Goal: Task Accomplishment & Management: Manage account settings

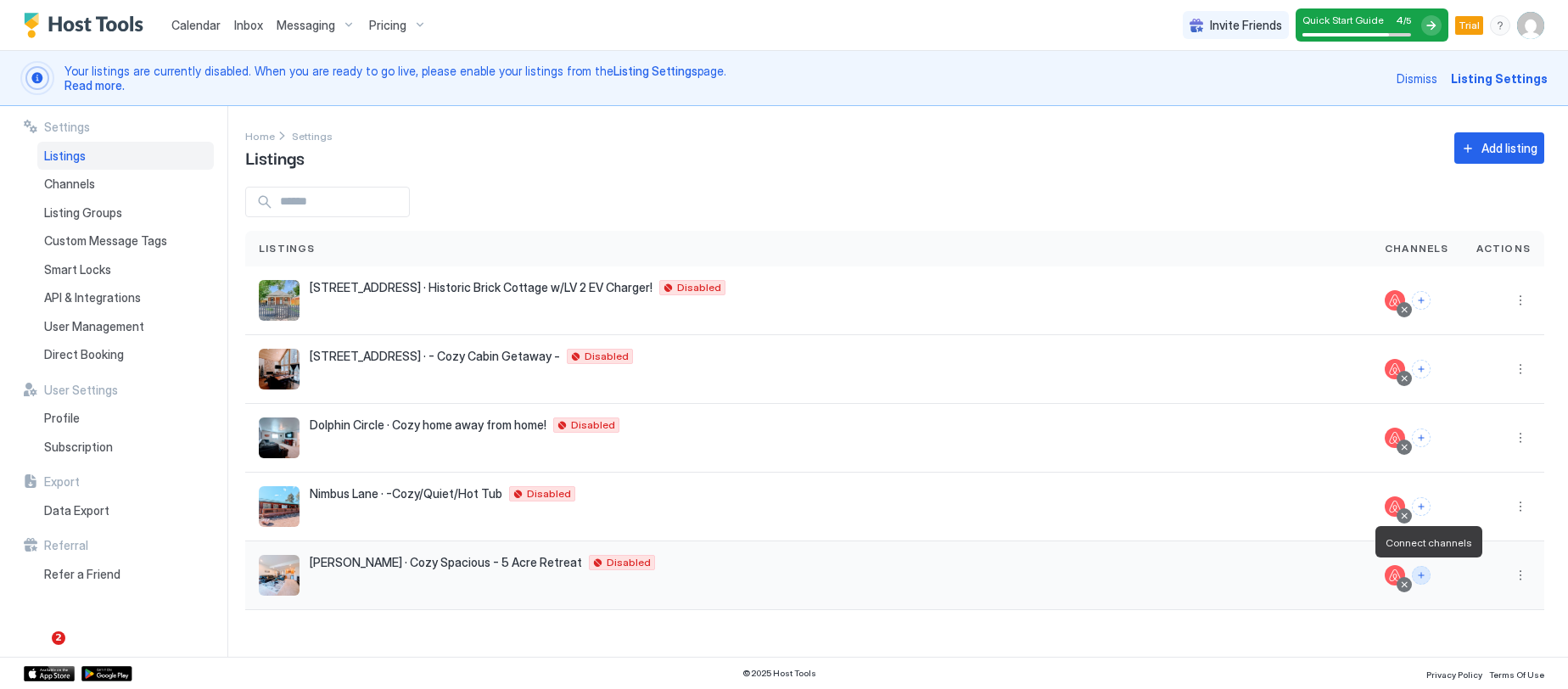
click at [1429, 578] on button "Connect channels" at bounding box center [1420, 575] width 19 height 19
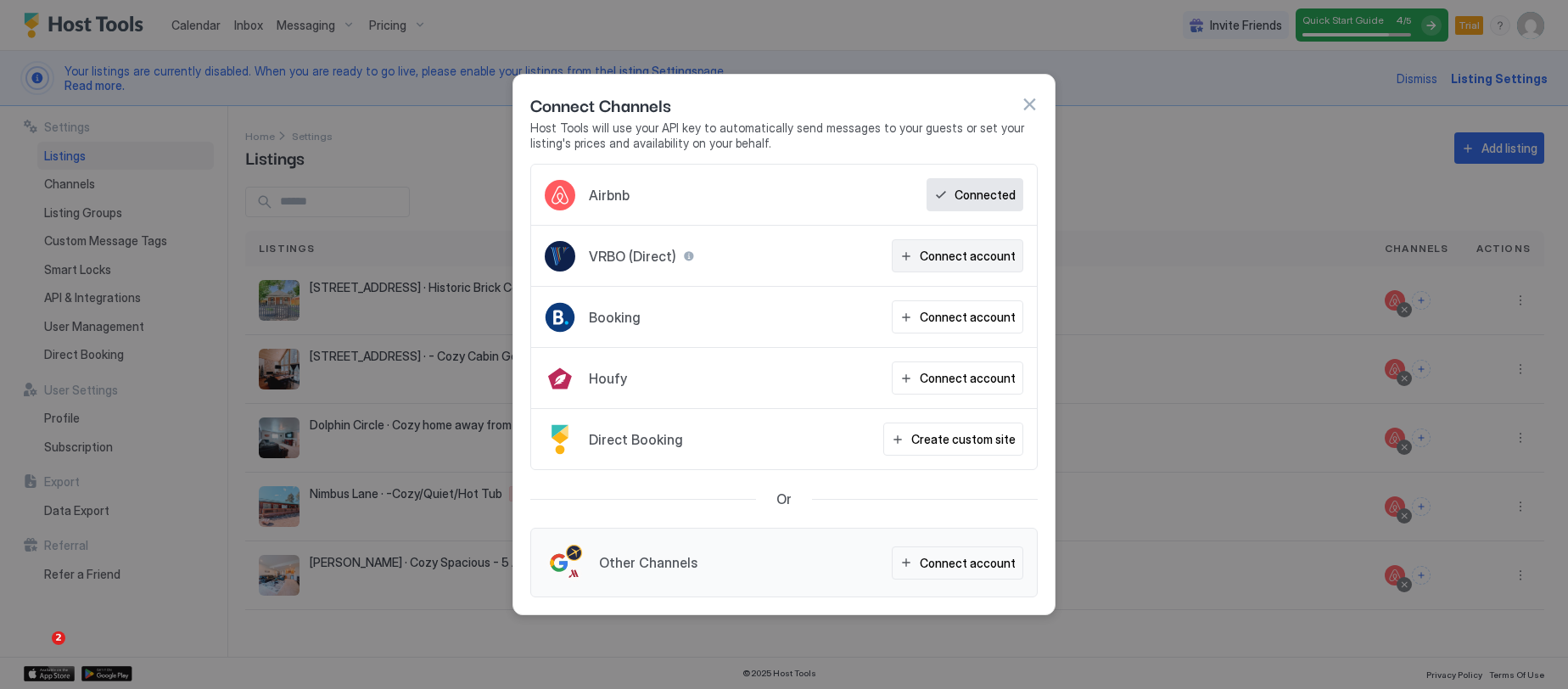
click at [998, 251] on div "Connect account" at bounding box center [967, 256] width 96 height 18
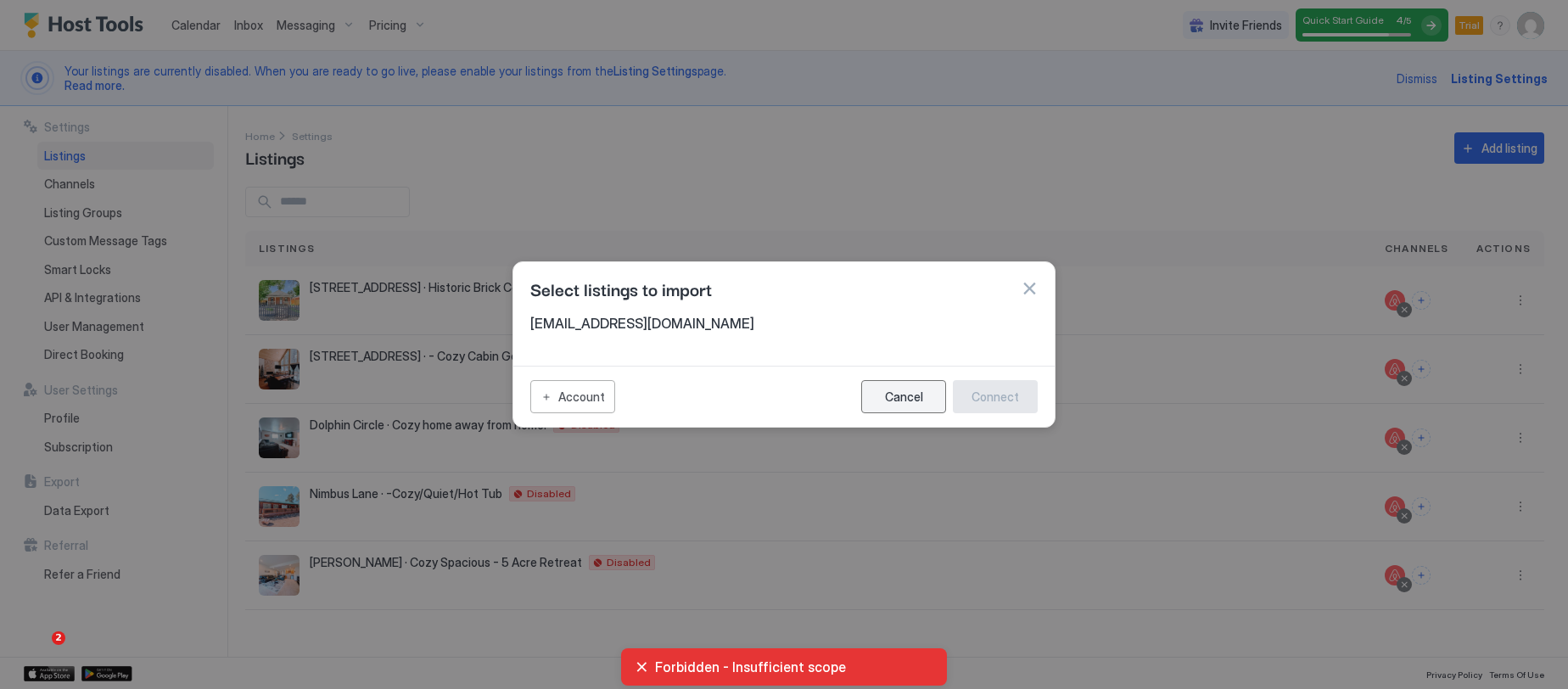
click at [909, 397] on div "Cancel" at bounding box center [904, 397] width 39 height 15
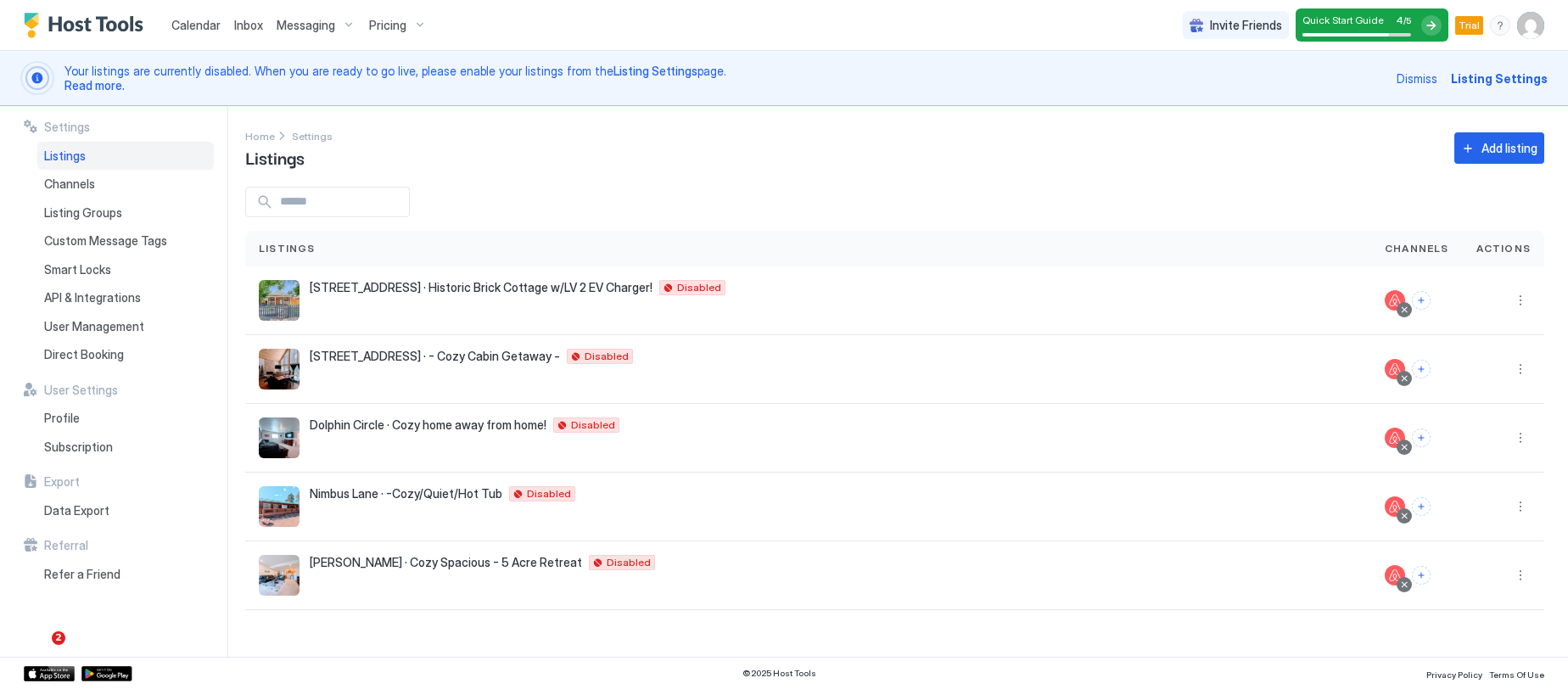
click at [208, 25] on span "Calendar" at bounding box center [196, 25] width 50 height 15
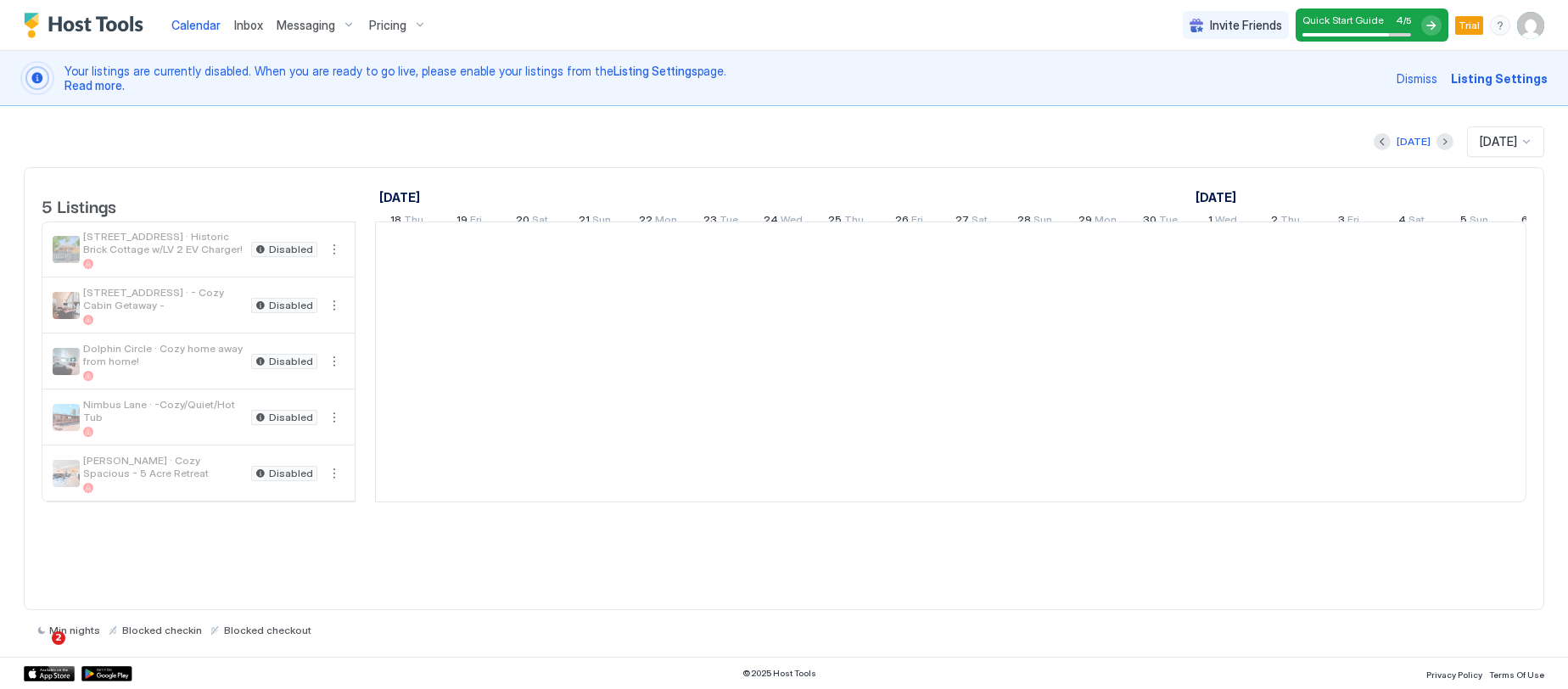
scroll to position [0, 943]
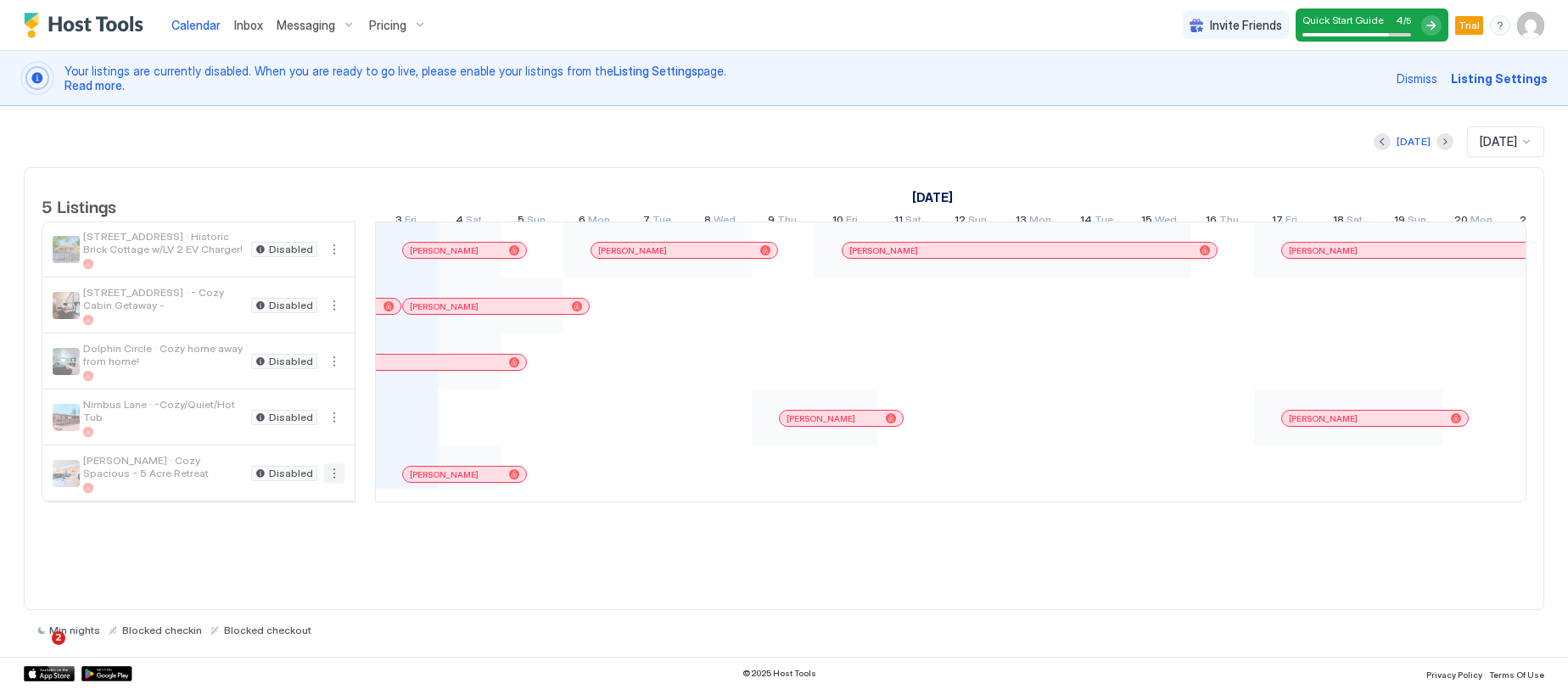
click at [333, 484] on button "More options" at bounding box center [334, 473] width 21 height 21
click at [315, 569] on span "Listing Settings" at bounding box center [305, 564] width 75 height 13
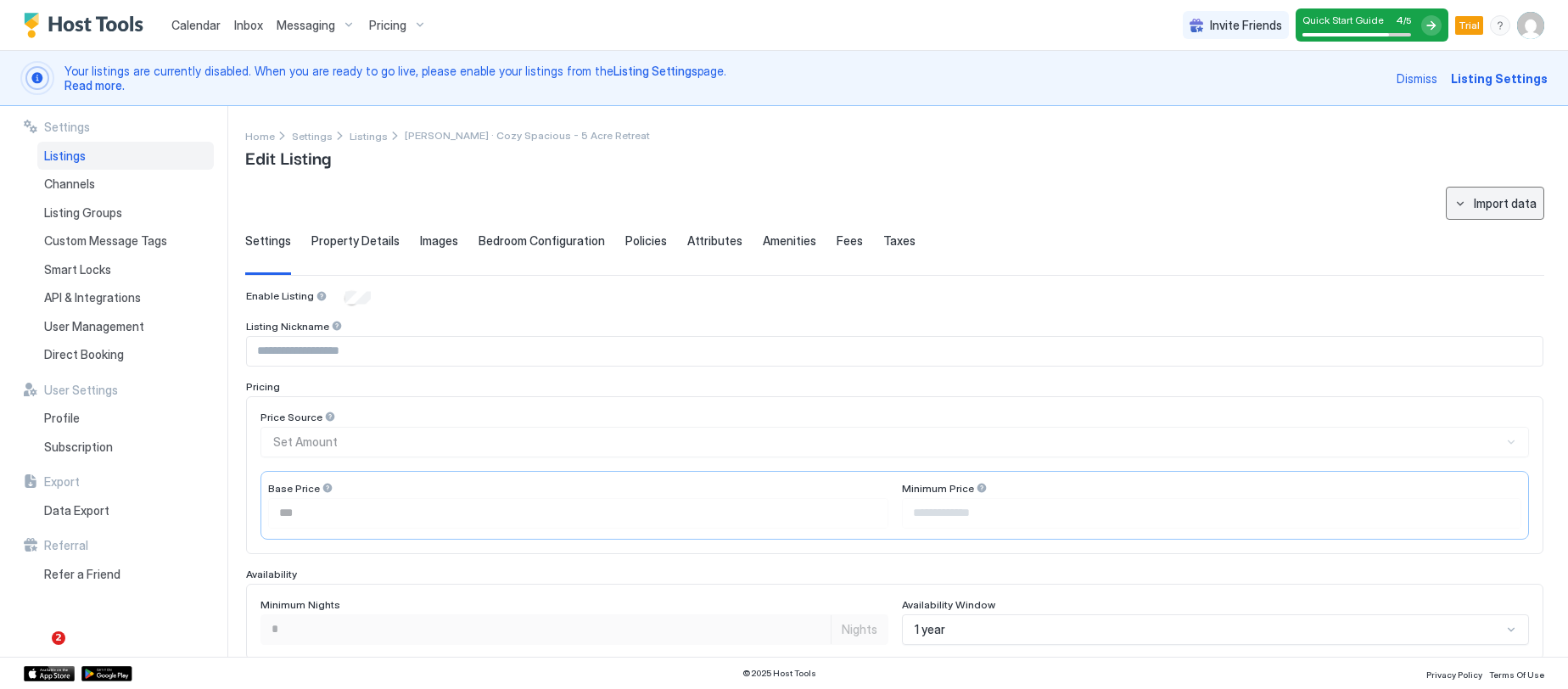
click at [1450, 203] on button "Import data" at bounding box center [1494, 202] width 98 height 33
click at [1352, 195] on div at bounding box center [784, 344] width 1568 height 689
click at [211, 25] on span "Calendar" at bounding box center [196, 25] width 50 height 15
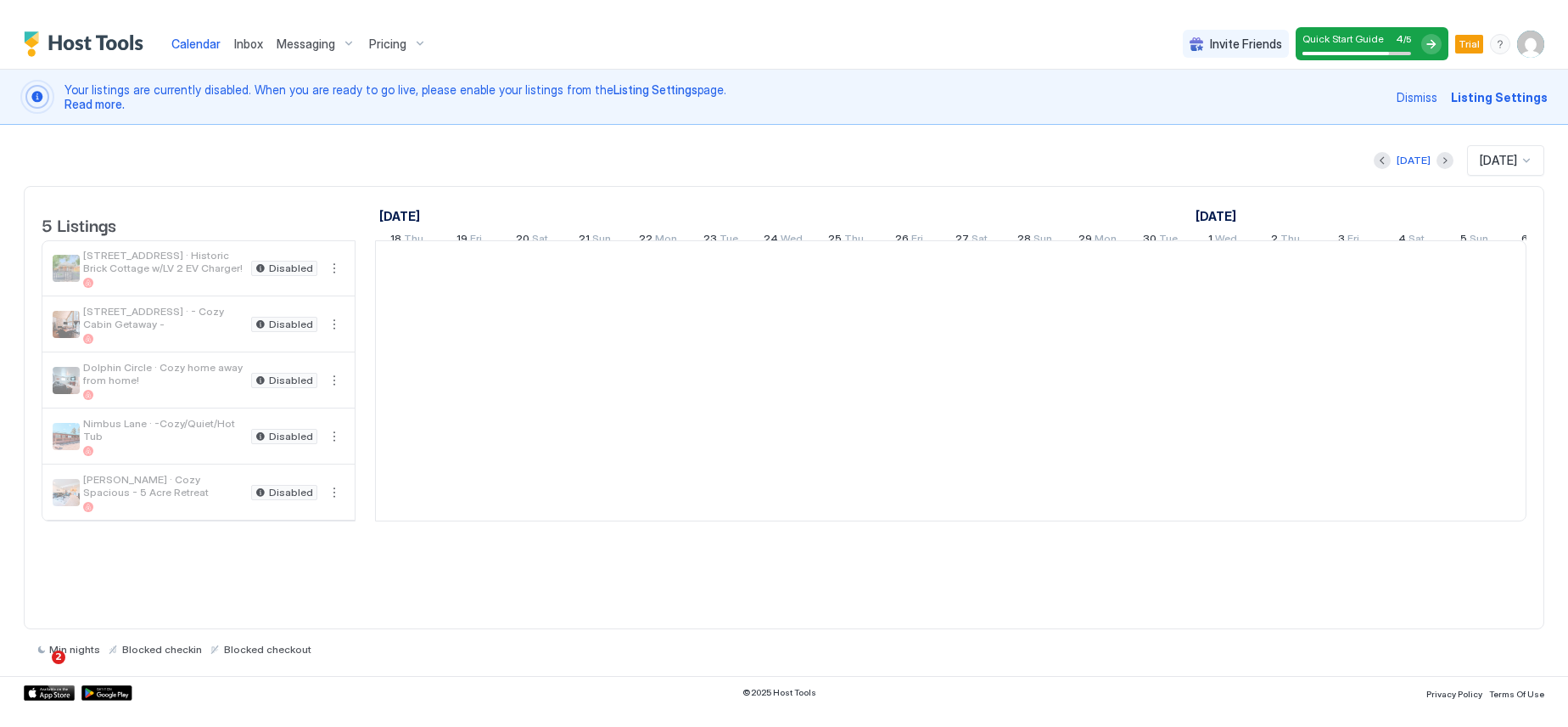
scroll to position [0, 943]
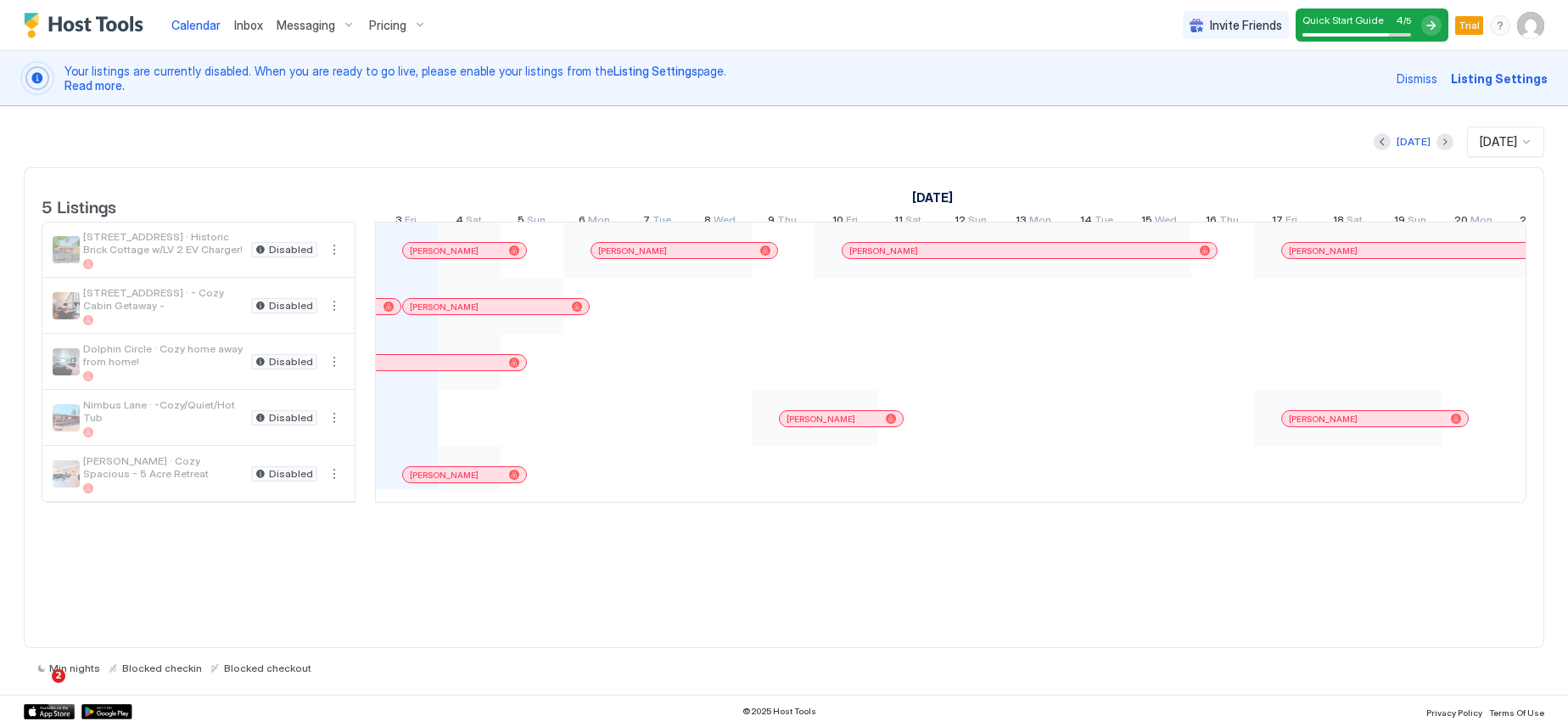
click at [1524, 25] on img "User profile" at bounding box center [1529, 25] width 27 height 27
click at [1380, 95] on span "Settings" at bounding box center [1378, 94] width 46 height 15
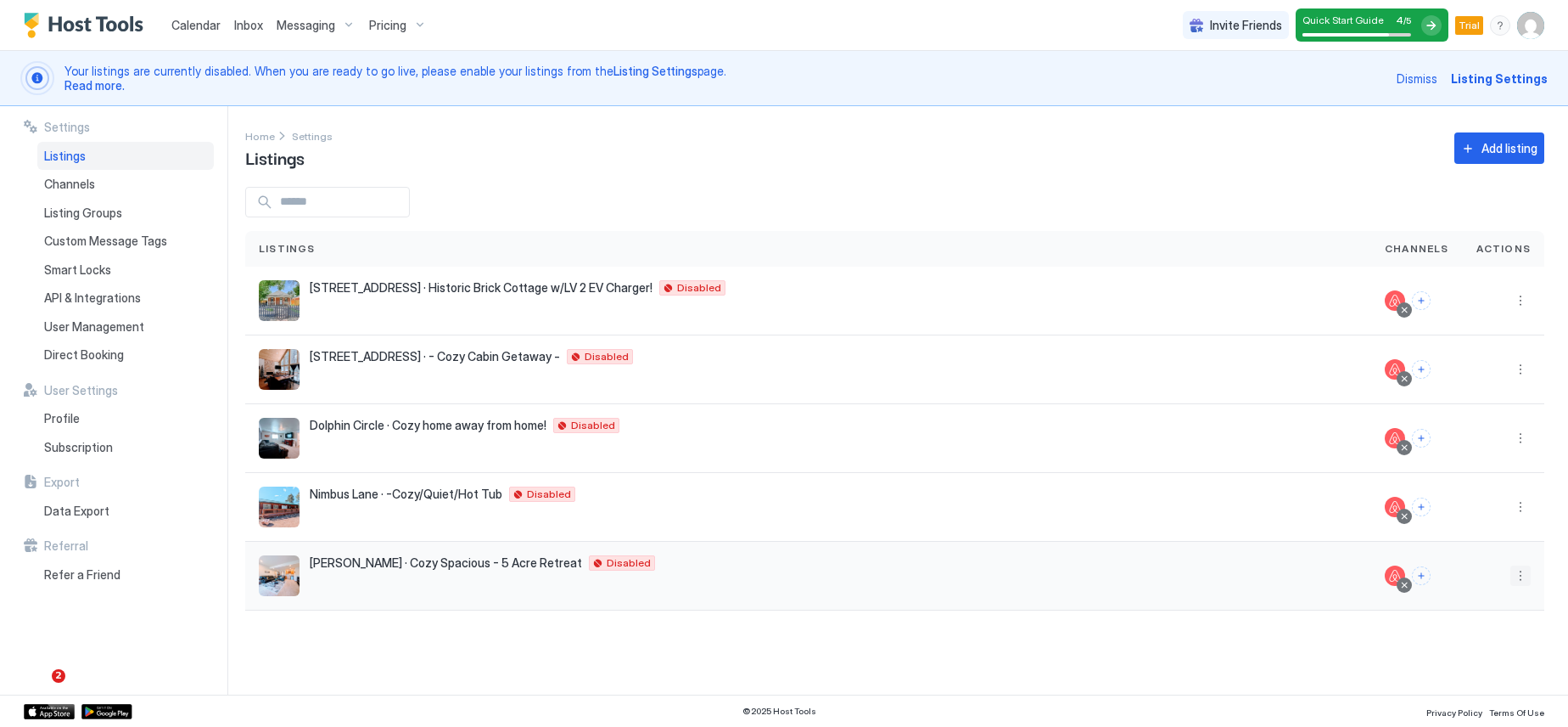
click at [1522, 578] on button "More options" at bounding box center [1519, 575] width 21 height 21
click at [1497, 498] on span "Connect Channel" at bounding box center [1486, 496] width 84 height 13
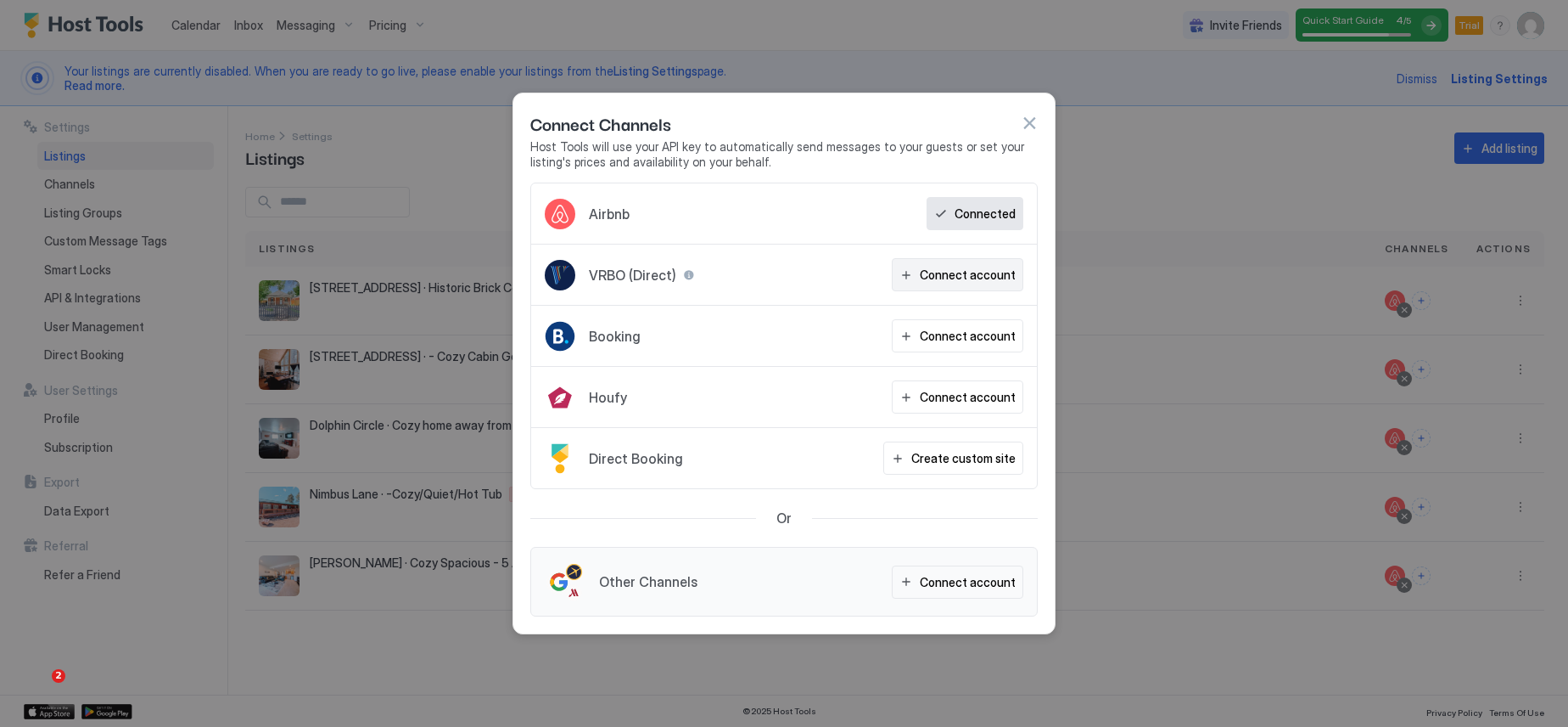
click at [971, 277] on div "Connect account" at bounding box center [967, 275] width 96 height 18
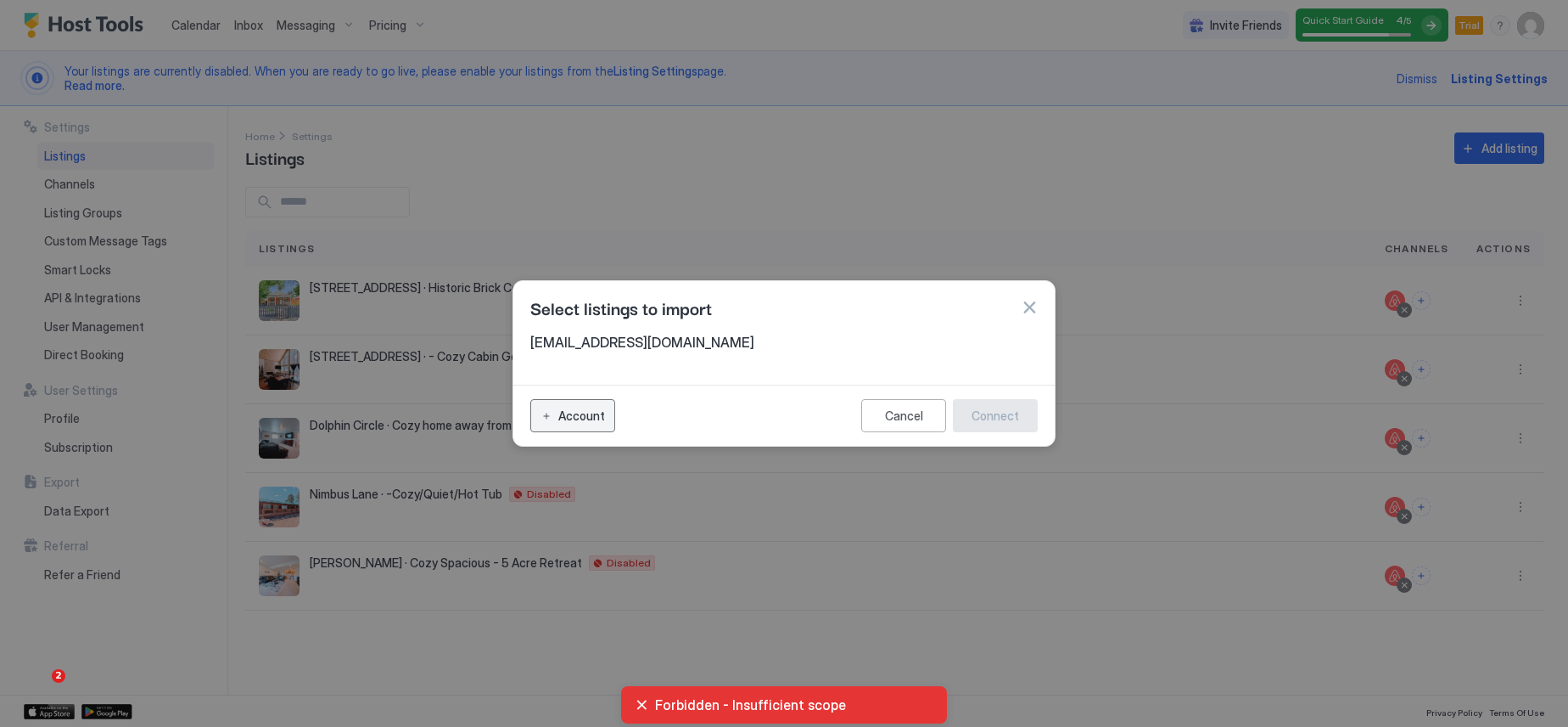
click at [556, 420] on button "Account" at bounding box center [573, 415] width 85 height 33
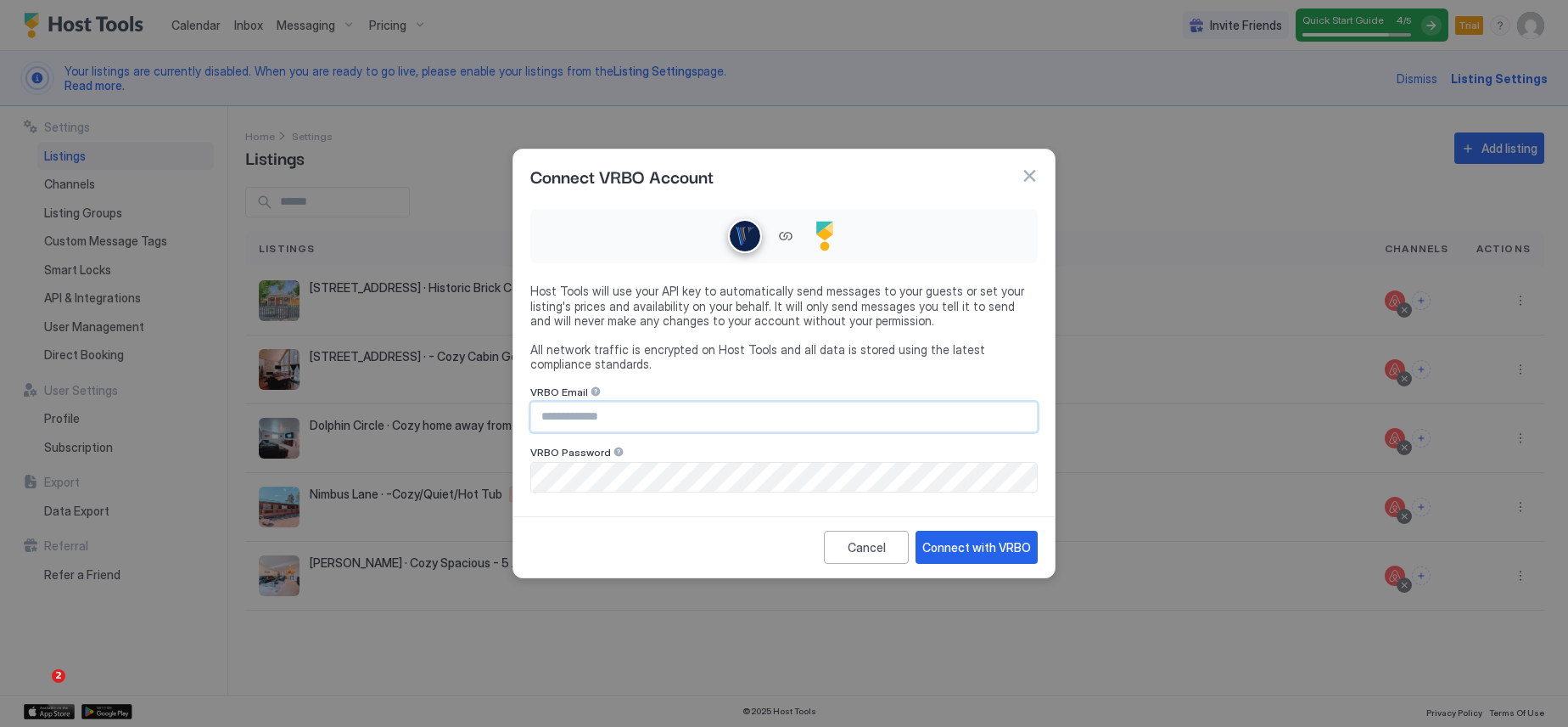
click at [604, 420] on input "Input Field" at bounding box center [784, 417] width 505 height 29
type input "**********"
click at [1002, 549] on div "Connect with VRBO" at bounding box center [976, 547] width 109 height 18
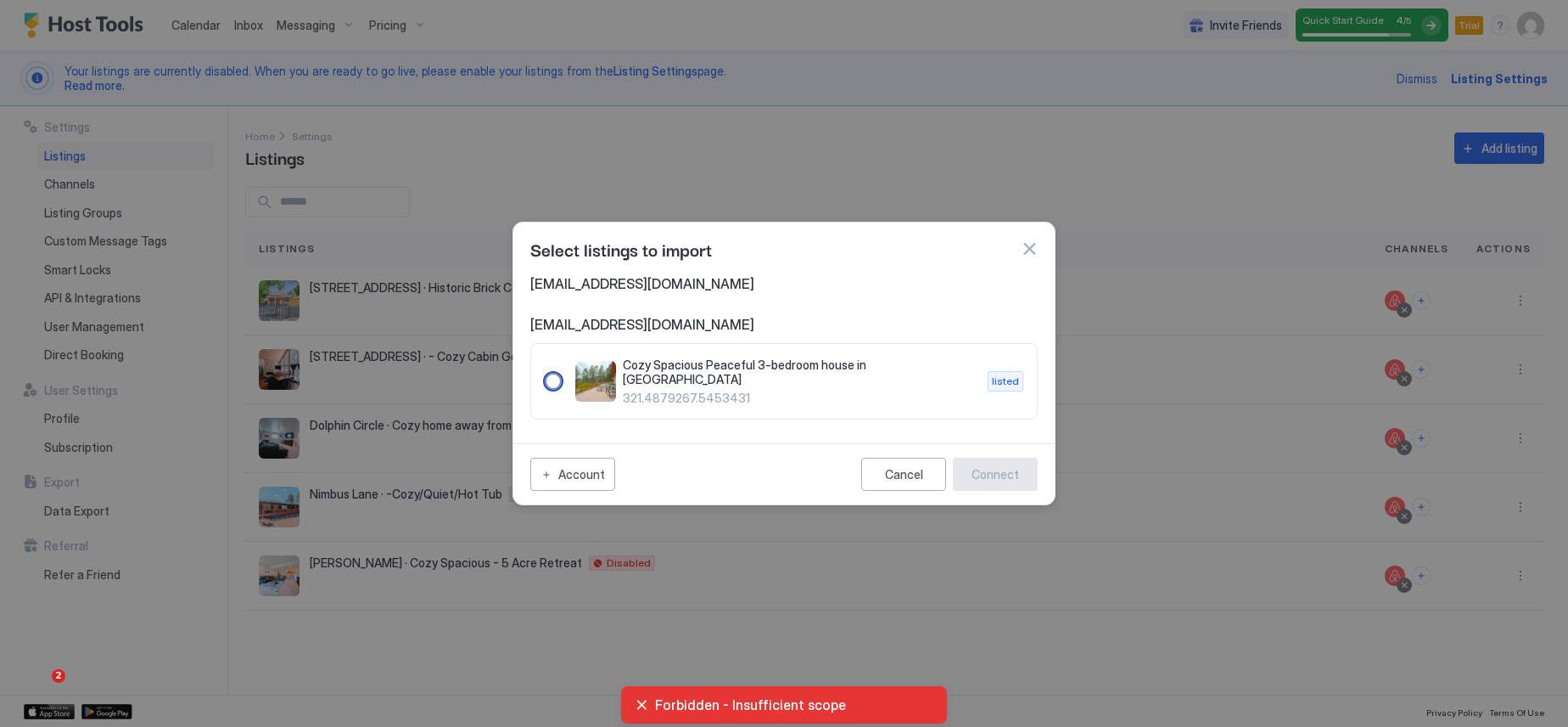
click at [555, 379] on div "321.4879267.5453431" at bounding box center [552, 381] width 17 height 17
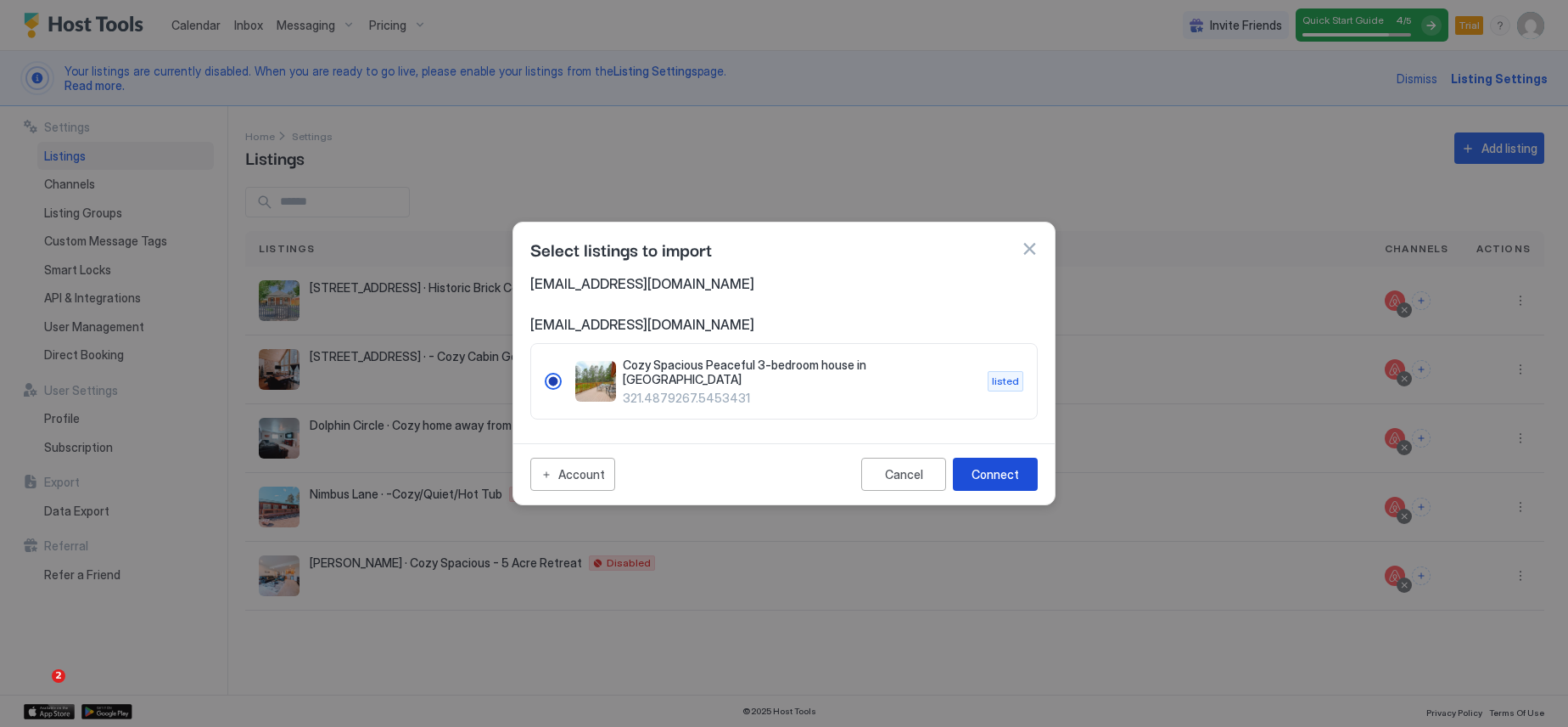
click at [1001, 470] on div "Connect" at bounding box center [995, 474] width 48 height 18
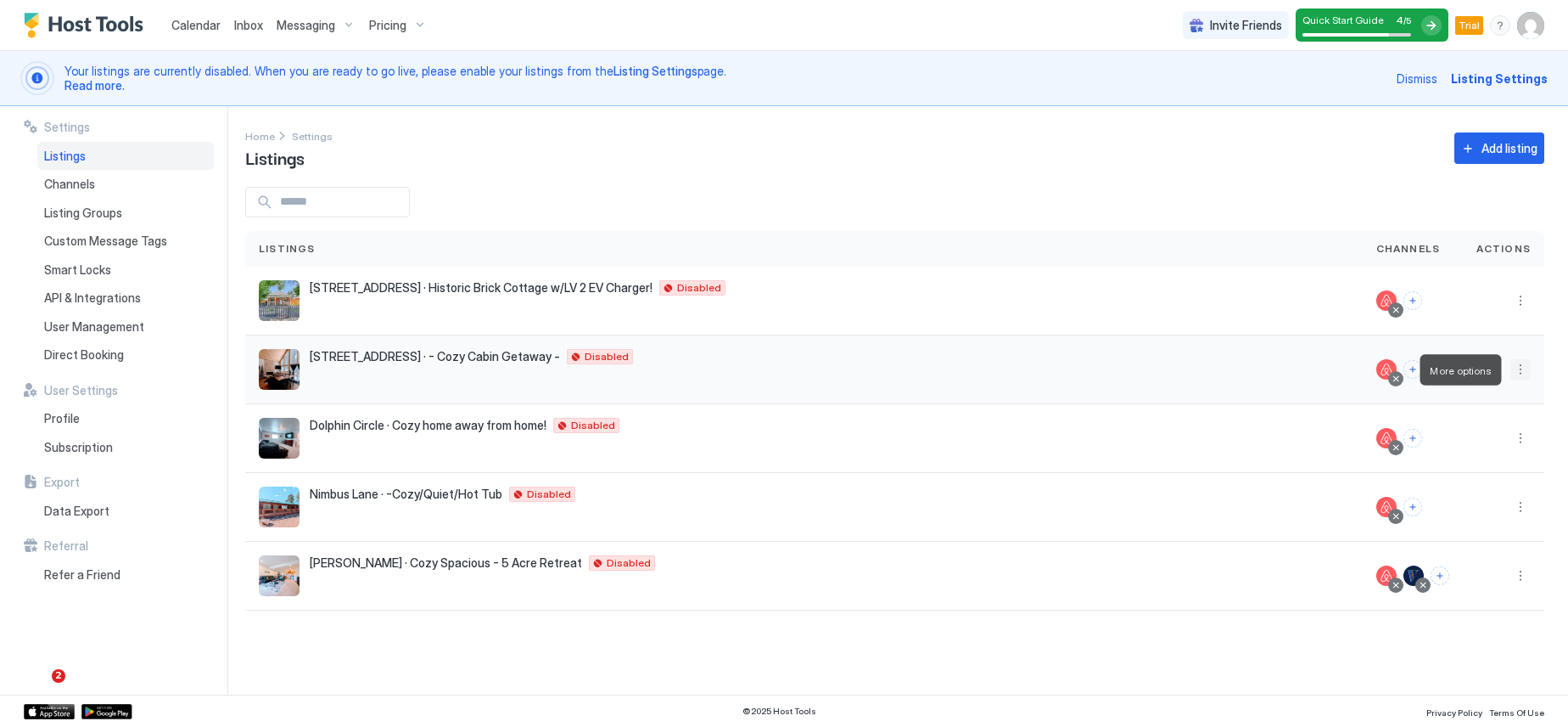
click at [1516, 368] on button "More options" at bounding box center [1519, 369] width 21 height 21
click at [1491, 474] on span "Connect Channel" at bounding box center [1486, 474] width 84 height 13
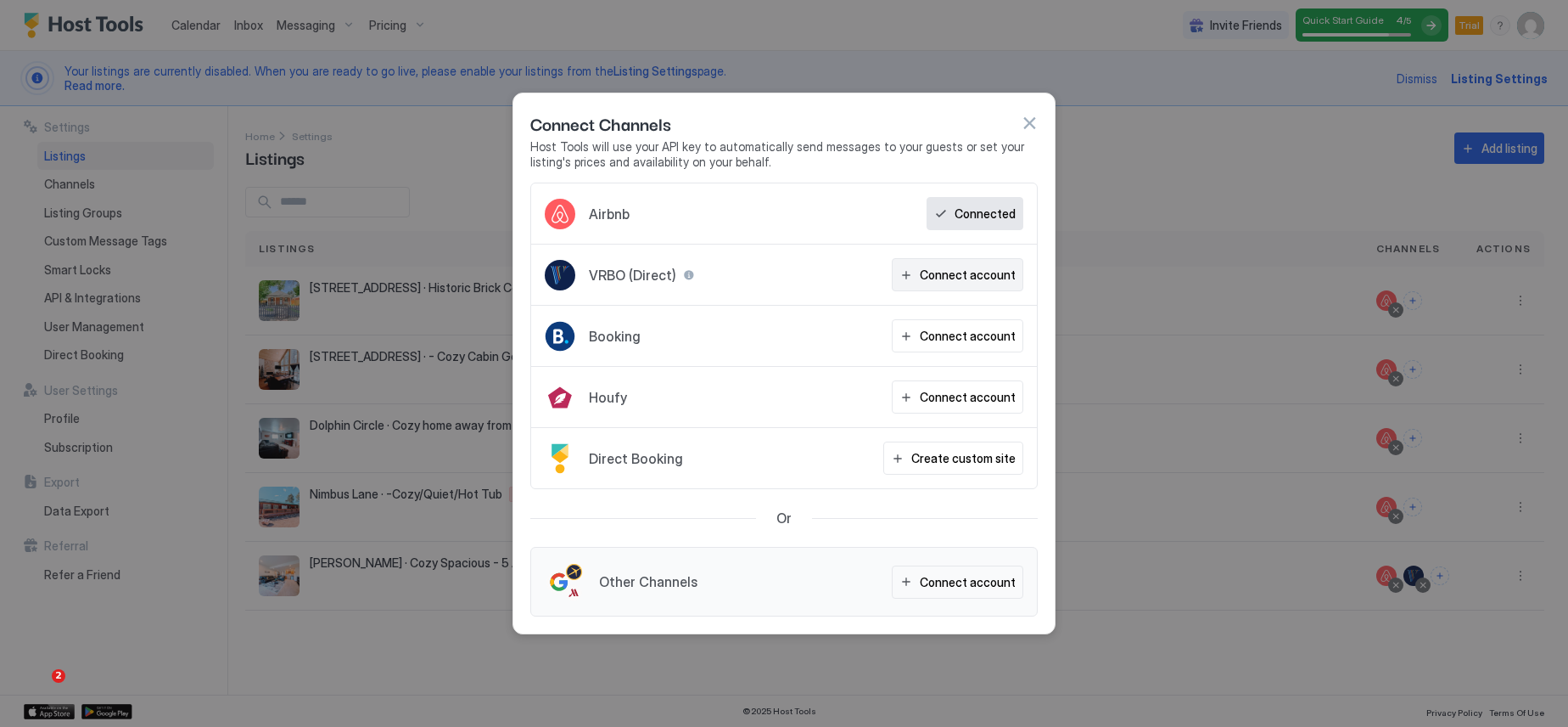
click at [945, 283] on div "Connect account" at bounding box center [967, 275] width 96 height 18
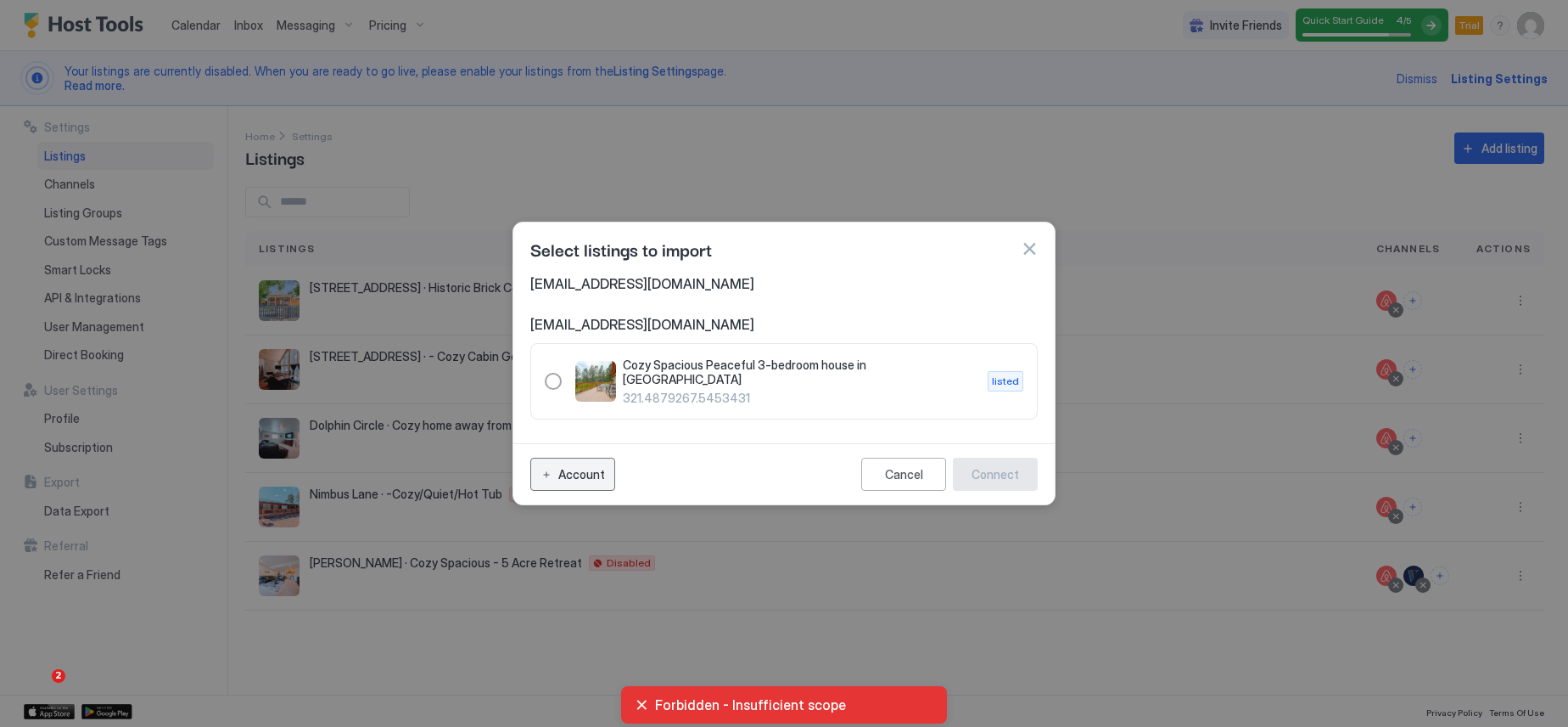
click at [580, 472] on div "Account" at bounding box center [581, 474] width 47 height 18
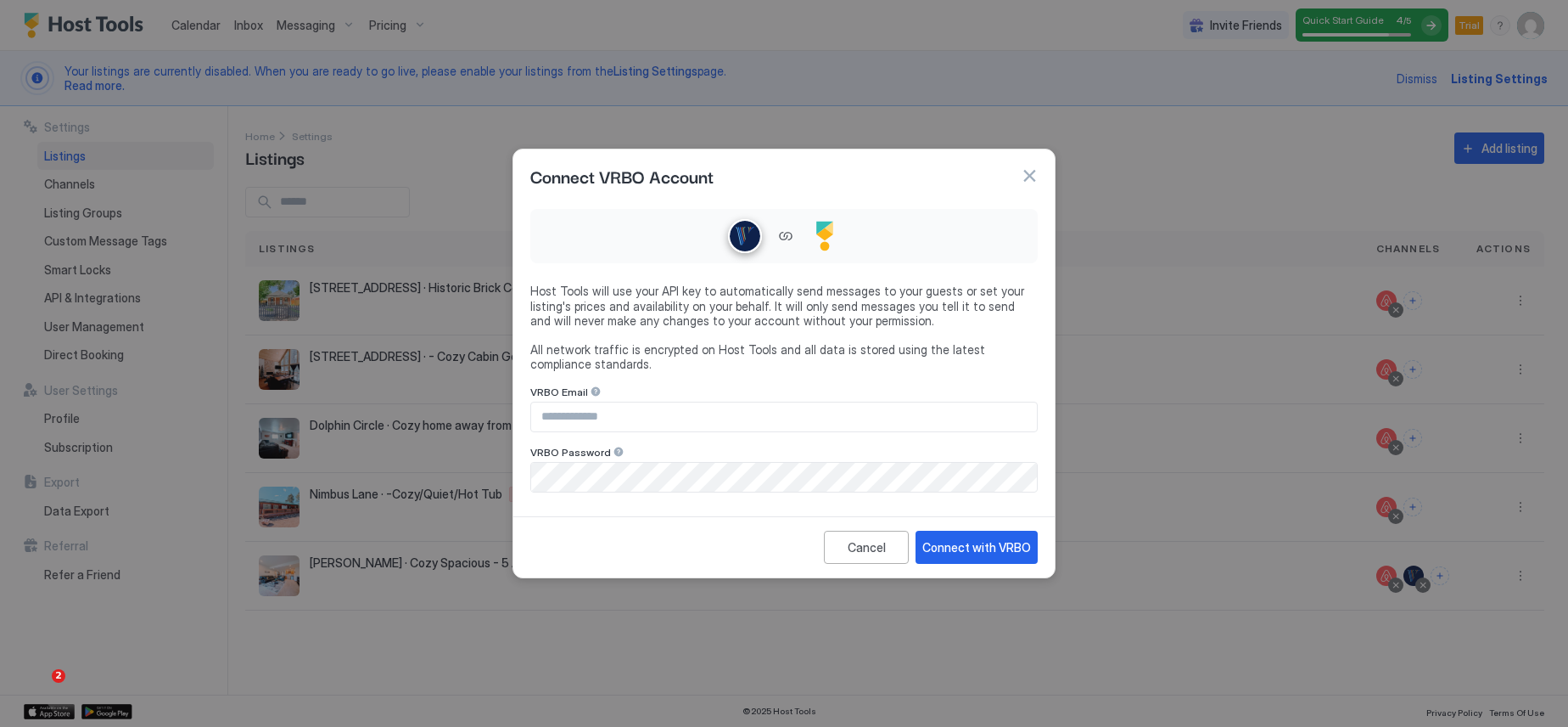
click at [626, 416] on input "Input Field" at bounding box center [784, 417] width 505 height 29
type input "**********"
click at [997, 545] on div "Connect with VRBO" at bounding box center [976, 547] width 109 height 18
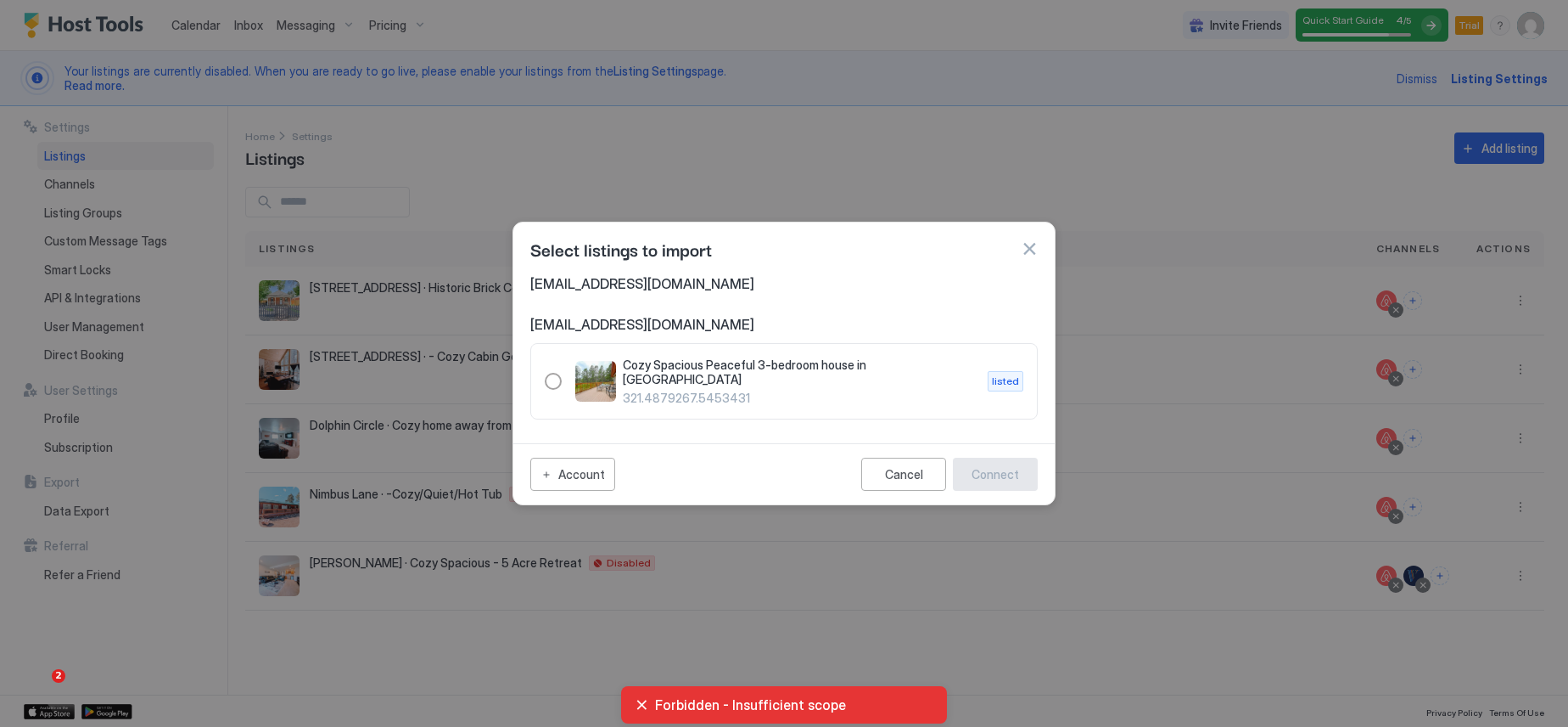
click at [580, 288] on span "[EMAIL_ADDRESS][DOMAIN_NAME]" at bounding box center [784, 283] width 507 height 17
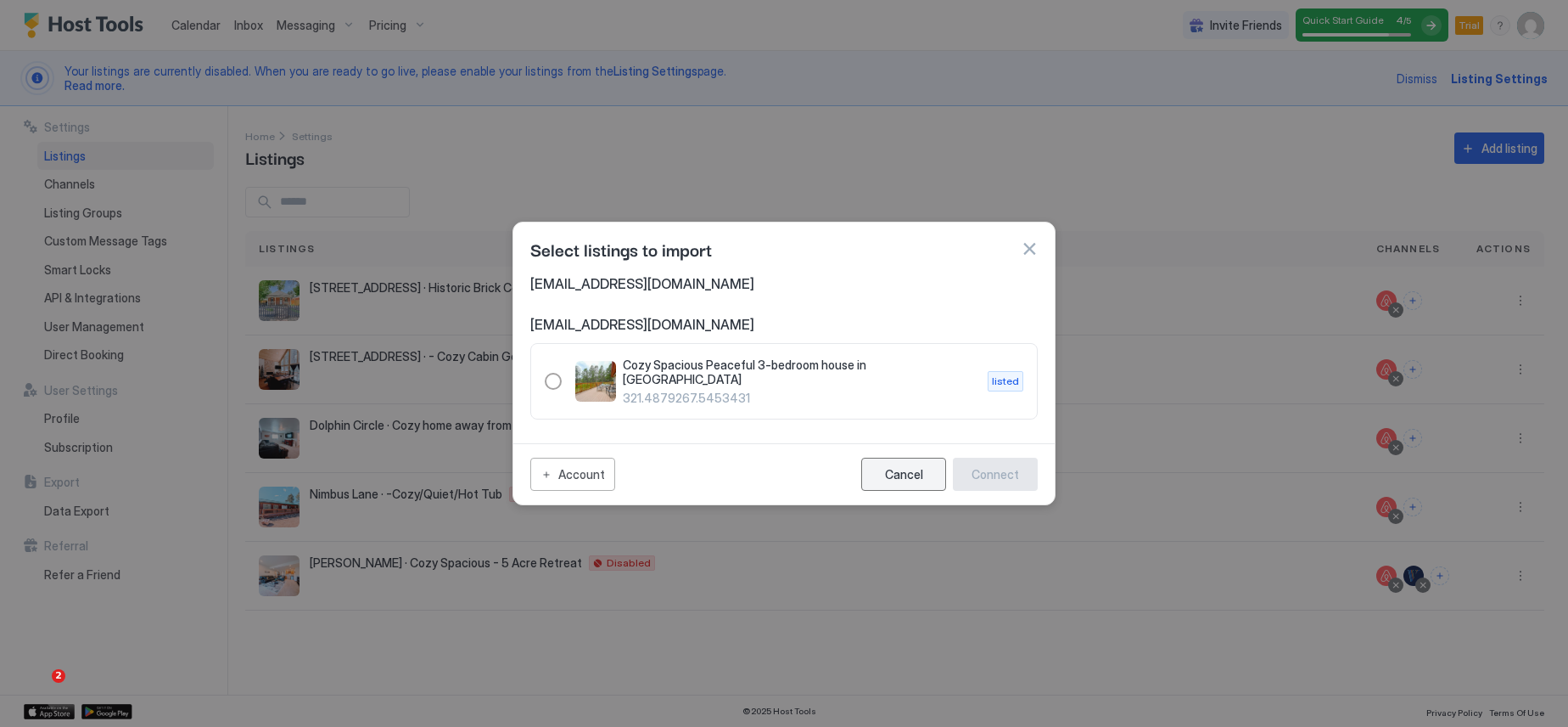
click at [910, 470] on div "Cancel" at bounding box center [904, 474] width 39 height 15
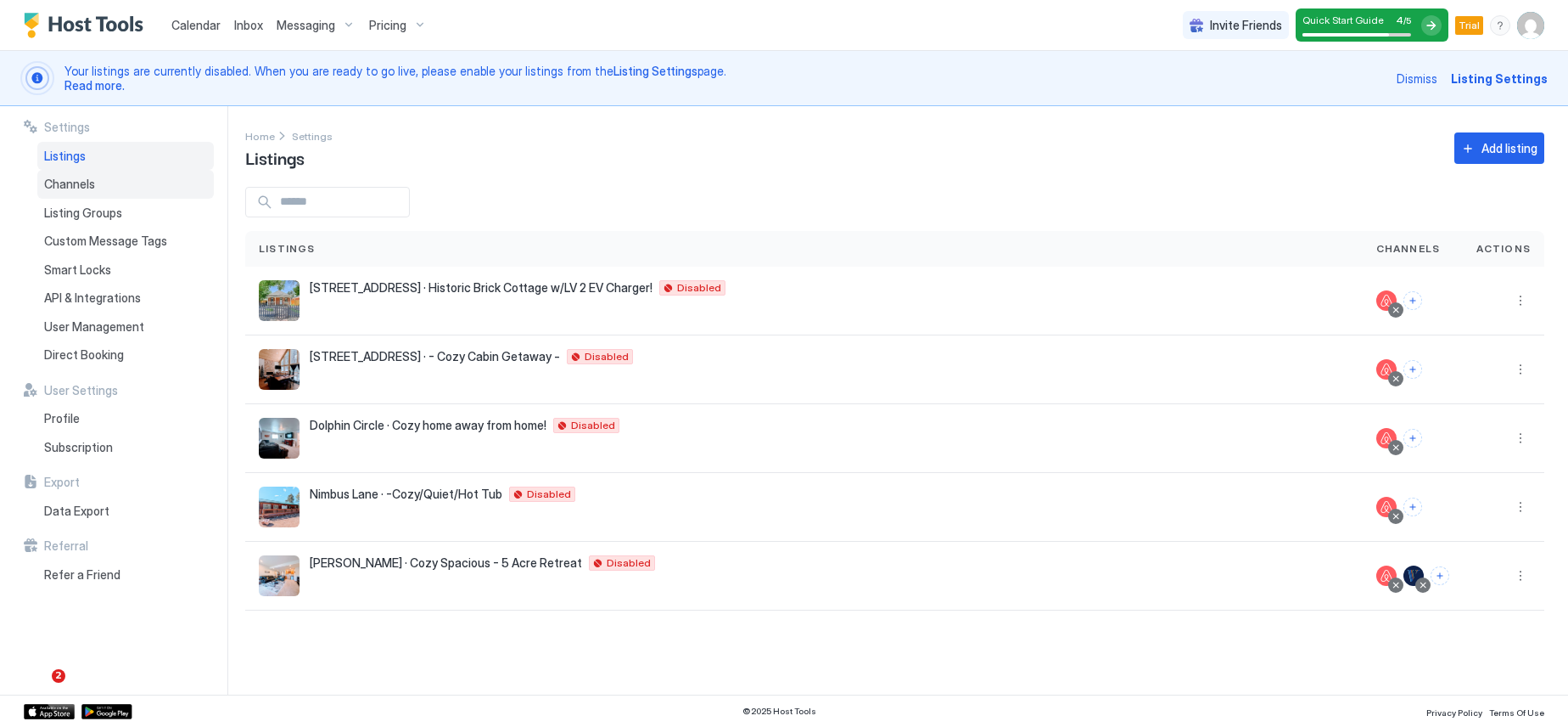
click at [79, 181] on span "Channels" at bounding box center [69, 183] width 51 height 15
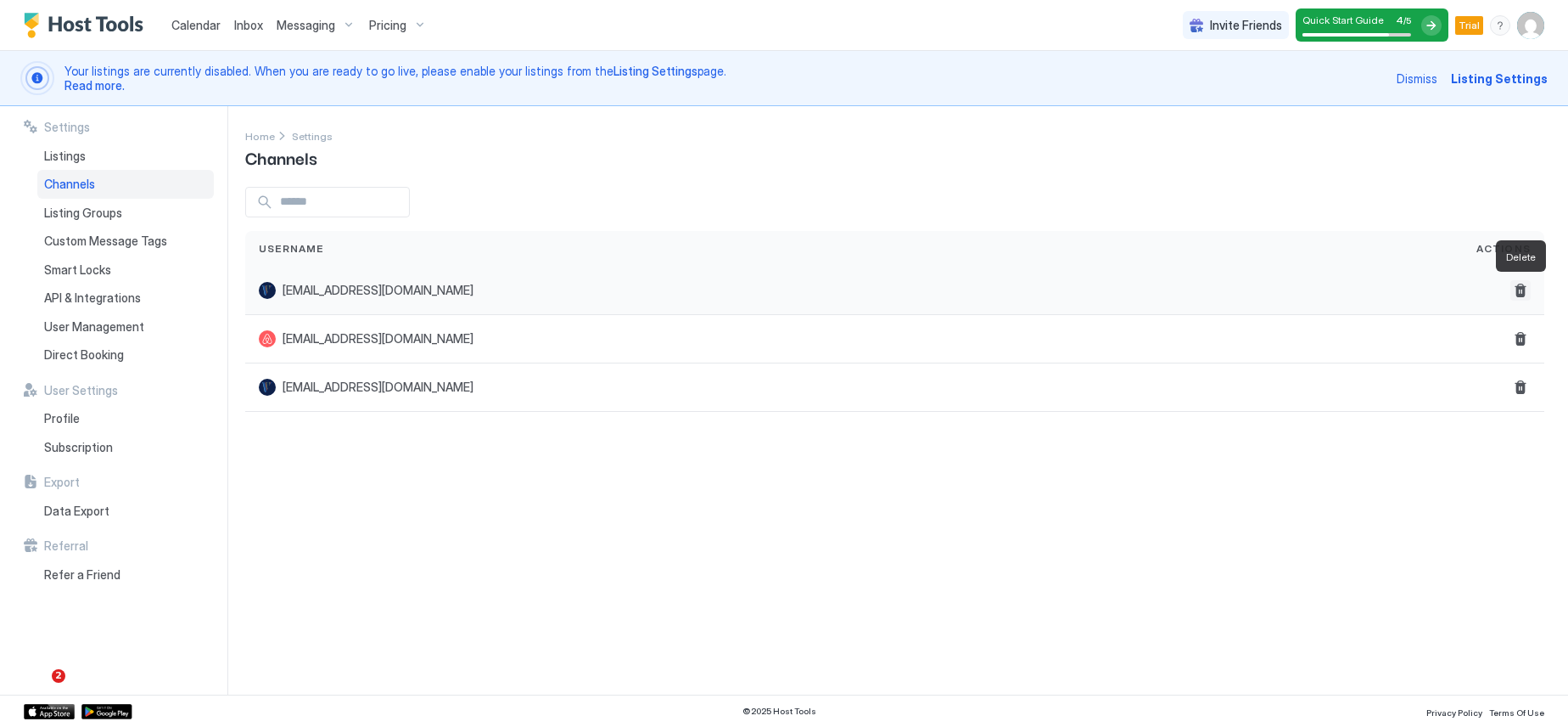
click at [1516, 292] on button "Delete" at bounding box center [1519, 290] width 21 height 21
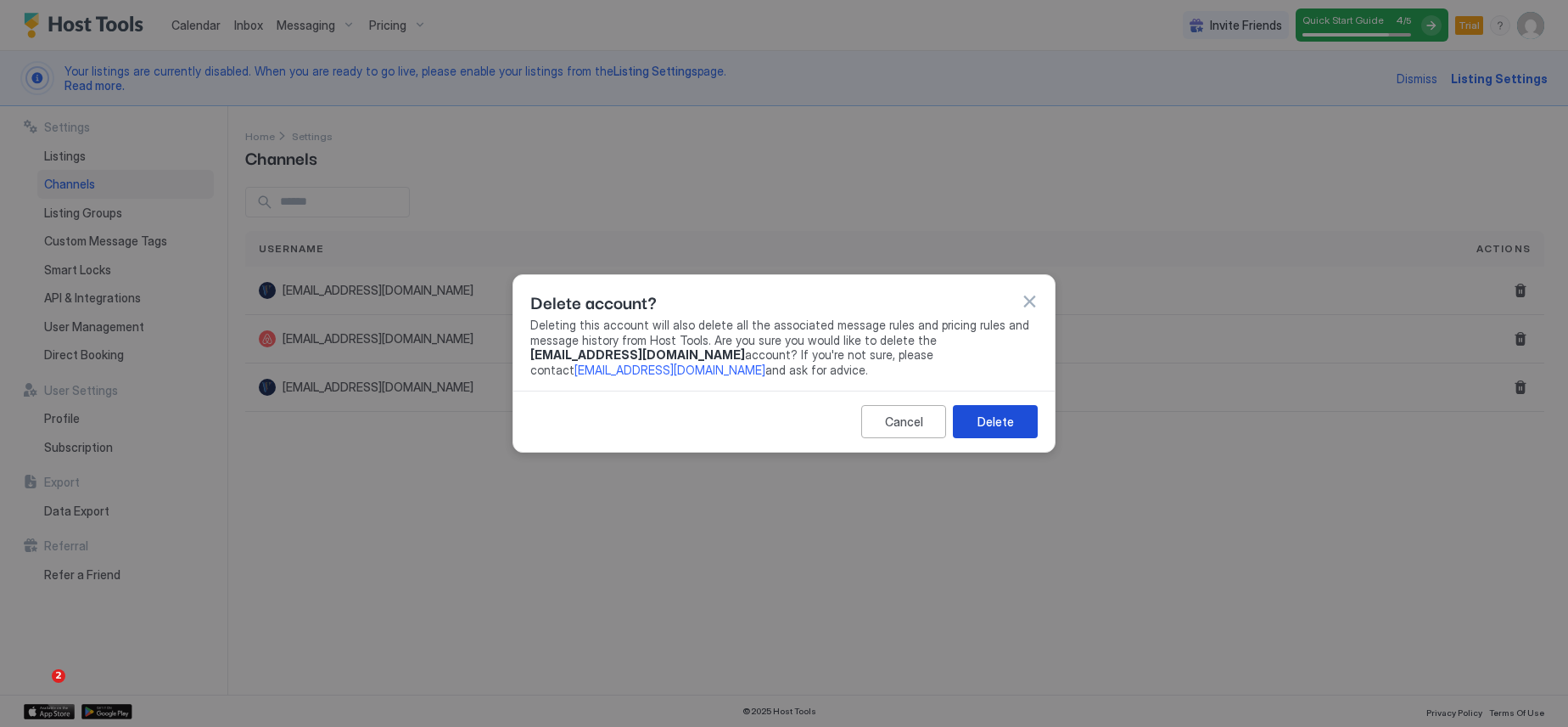
click at [1004, 426] on div "Delete" at bounding box center [995, 422] width 37 height 18
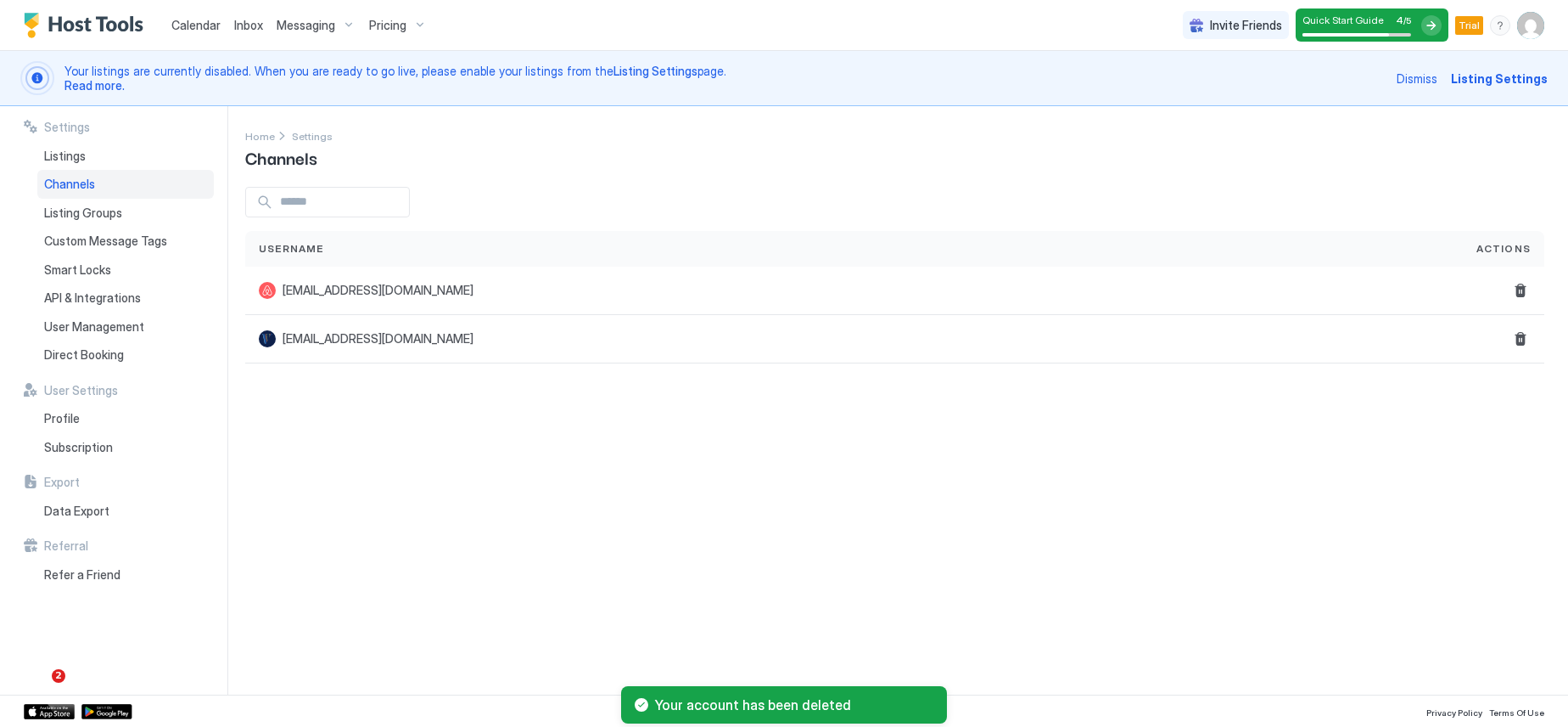
click at [205, 22] on span "Calendar" at bounding box center [196, 25] width 50 height 15
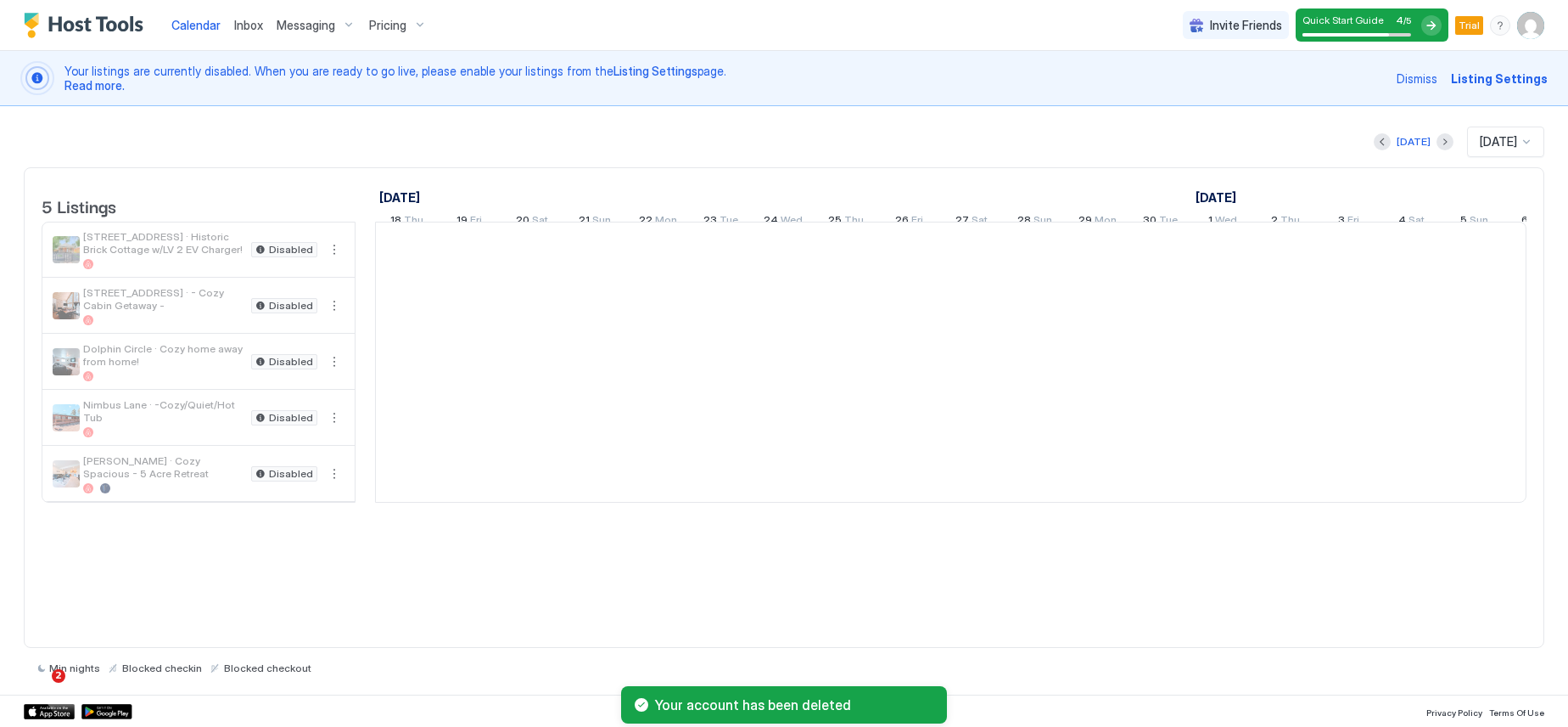
scroll to position [0, 943]
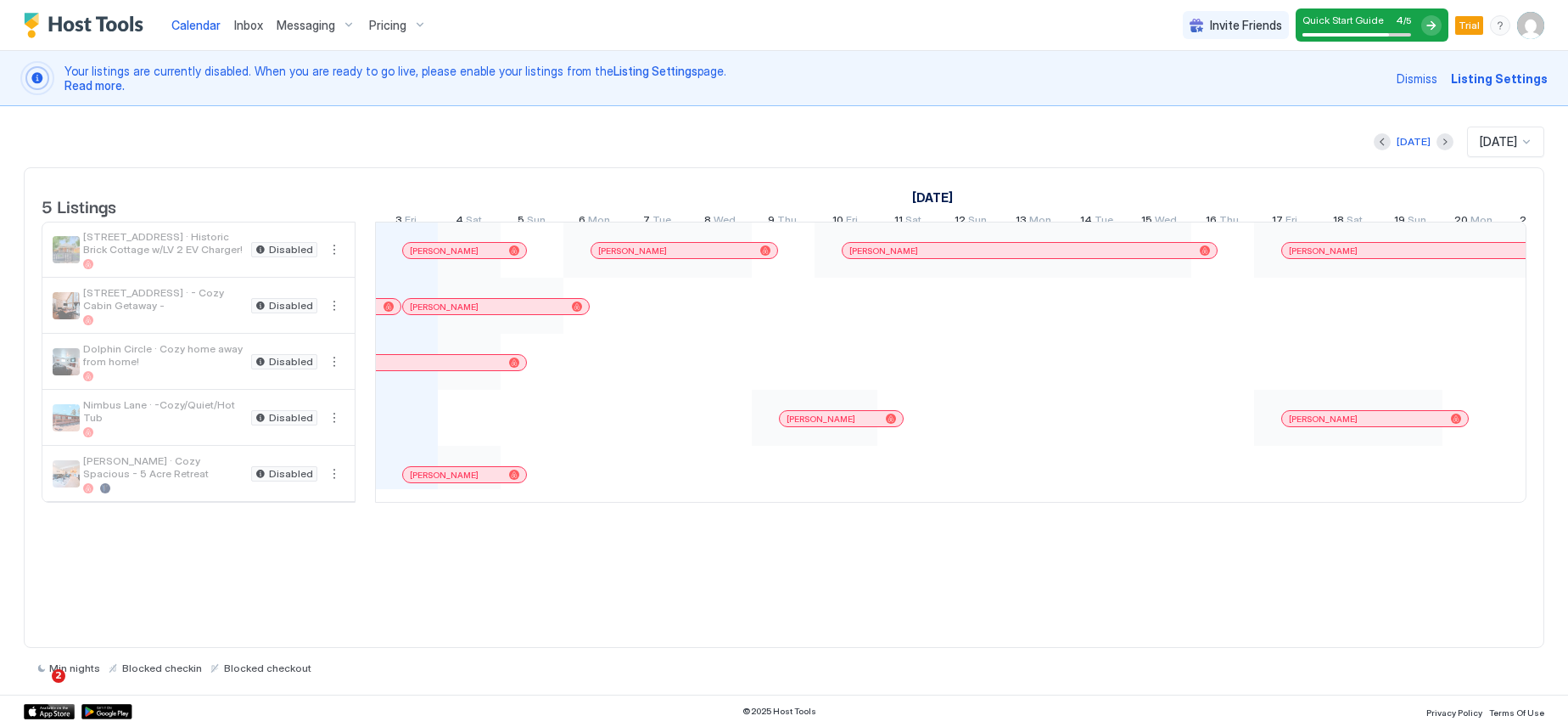
click at [1520, 27] on img "User profile" at bounding box center [1529, 25] width 27 height 27
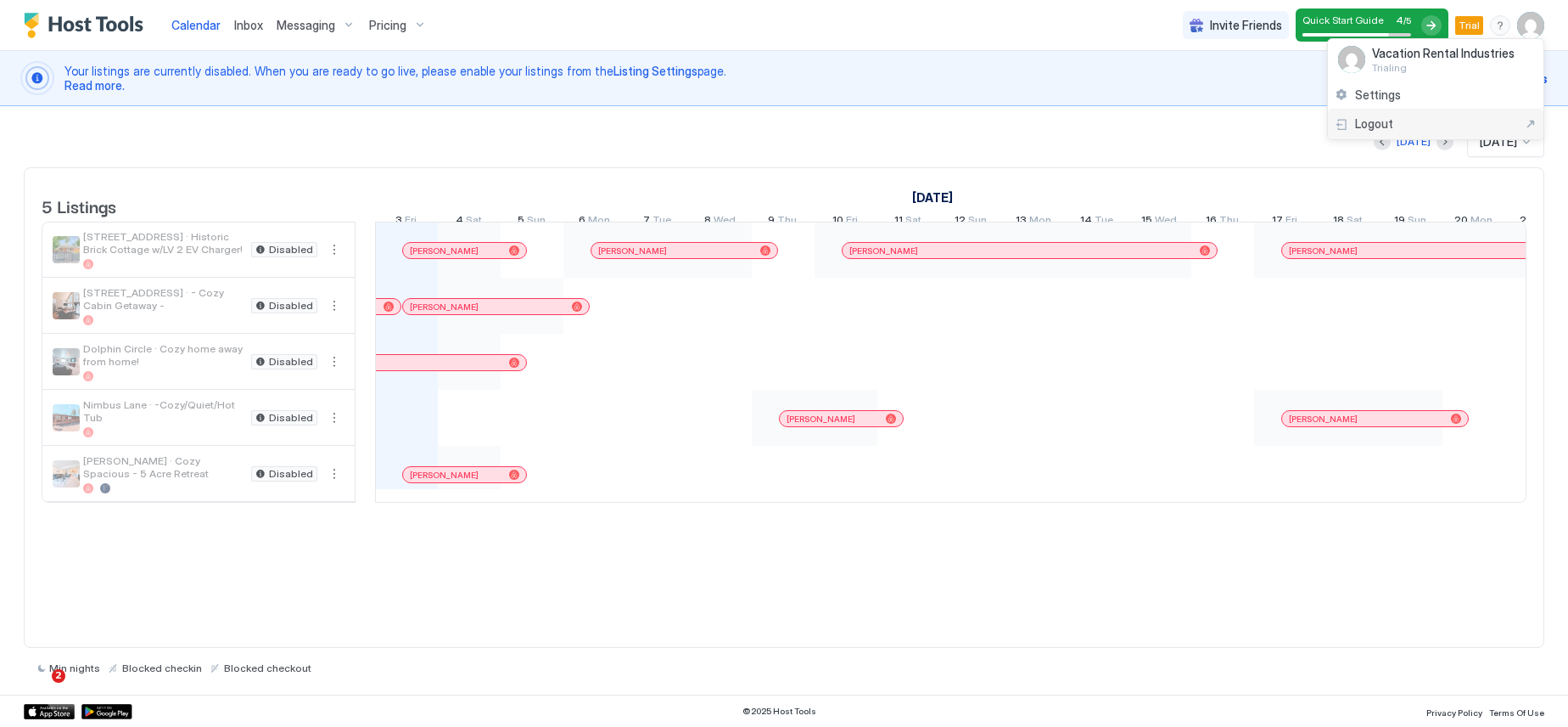
click at [1373, 128] on span "Logout" at bounding box center [1374, 123] width 39 height 15
